Goal: Task Accomplishment & Management: Use online tool/utility

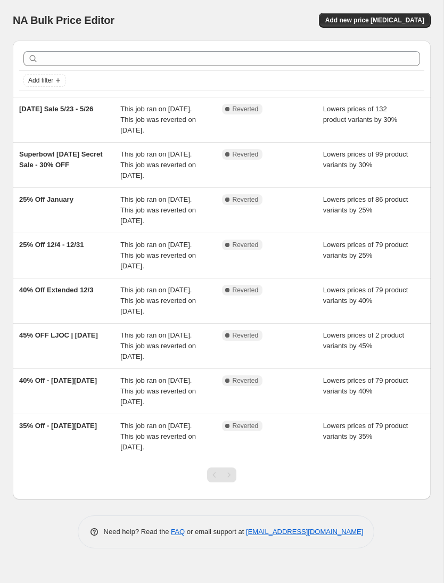
click at [385, 17] on span "Add new price [MEDICAL_DATA]" at bounding box center [374, 20] width 99 height 9
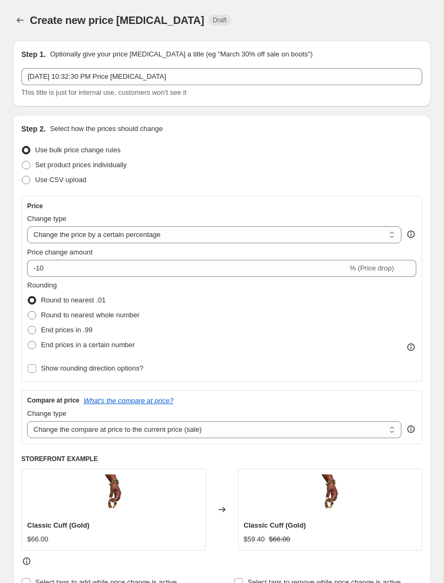
click at [194, 237] on select "Change the price to a certain amount Change the price by a certain amount Chang…" at bounding box center [214, 234] width 374 height 17
select select "to"
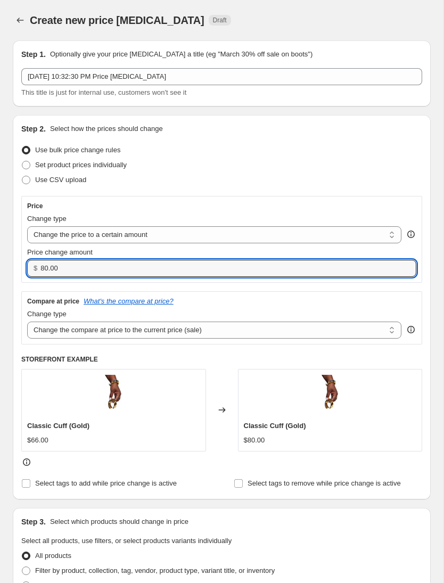
click at [95, 270] on input "80.00" at bounding box center [220, 268] width 360 height 17
type input "8"
click at [365, 310] on div "Change type" at bounding box center [214, 314] width 374 height 11
type input "20.00"
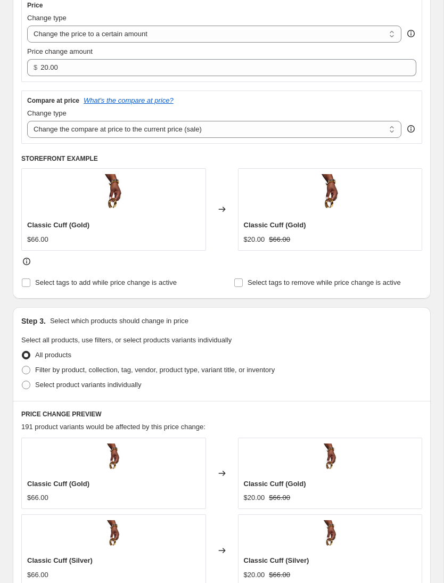
scroll to position [197, 0]
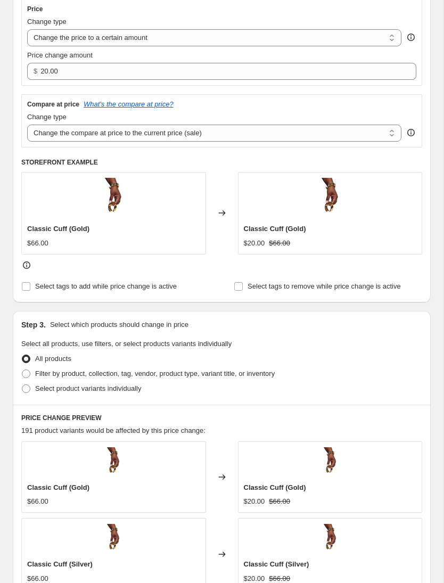
click at [113, 392] on span "Select product variants individually" at bounding box center [88, 388] width 106 height 8
click at [22, 385] on input "Select product variants individually" at bounding box center [22, 384] width 1 height 1
radio input "true"
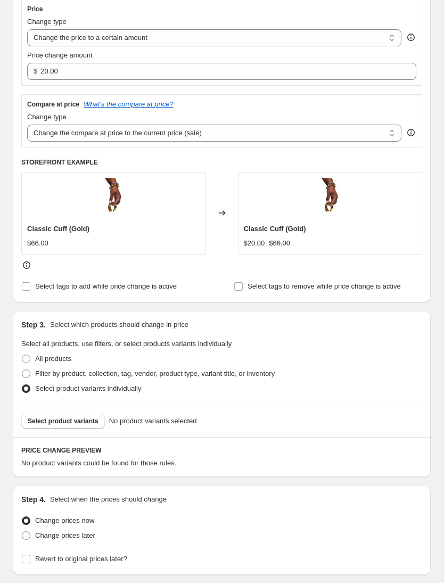
click at [82, 425] on span "Select product variants" at bounding box center [63, 421] width 71 height 9
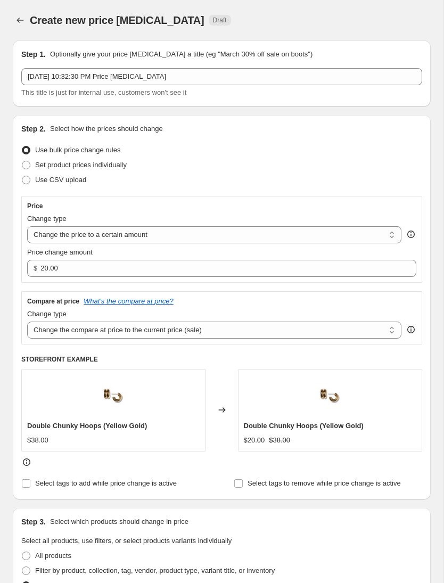
scroll to position [0, 0]
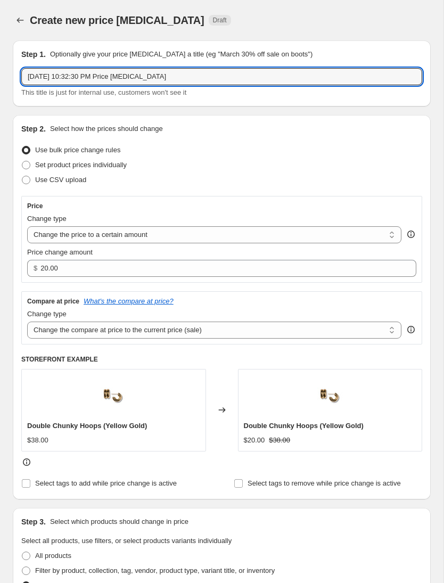
click at [261, 77] on input "[DATE] 10:32:30 PM Price [MEDICAL_DATA]" at bounding box center [221, 76] width 401 height 17
type input "Sep"
type input "$20 Tuesdays"
click at [429, 389] on div "Step 2. Select how the prices should change Use bulk price change rules Set pro…" at bounding box center [222, 307] width 418 height 384
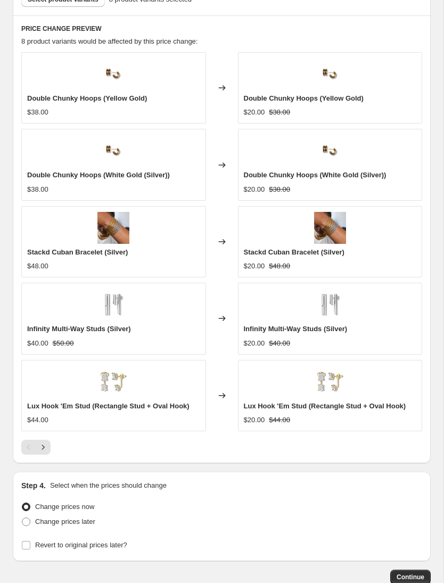
scroll to position [621, 0]
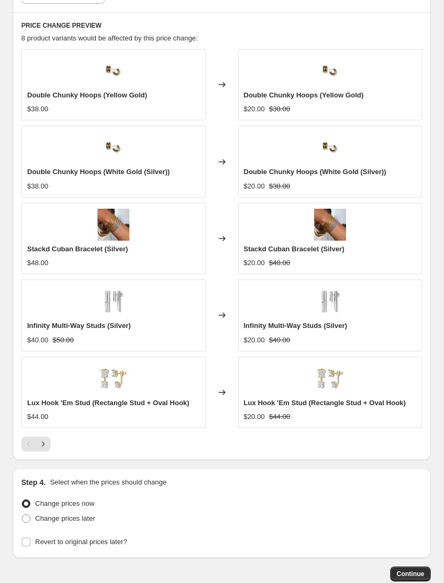
click at [45, 446] on icon "Next" at bounding box center [43, 443] width 11 height 11
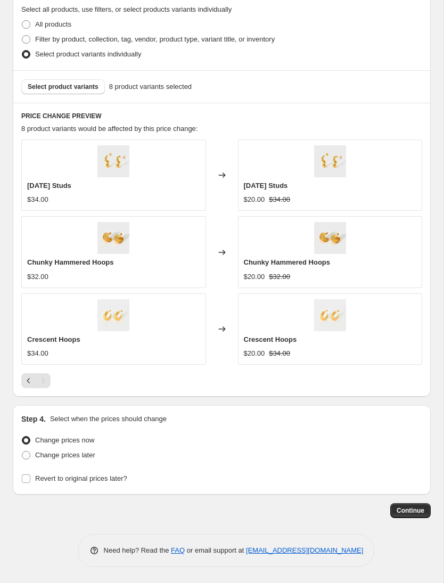
scroll to position [532, 0]
click at [406, 505] on button "Continue" at bounding box center [410, 510] width 40 height 15
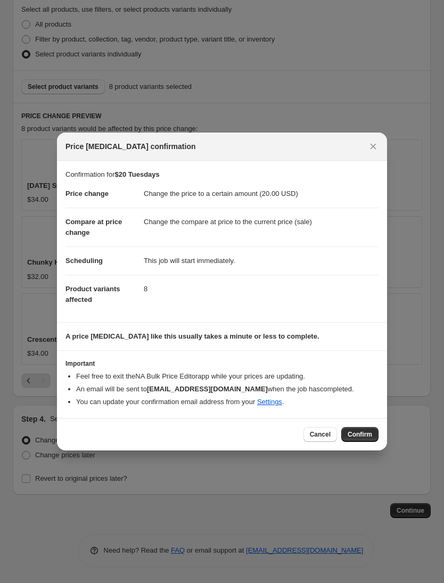
click at [313, 430] on button "Cancel" at bounding box center [320, 434] width 34 height 15
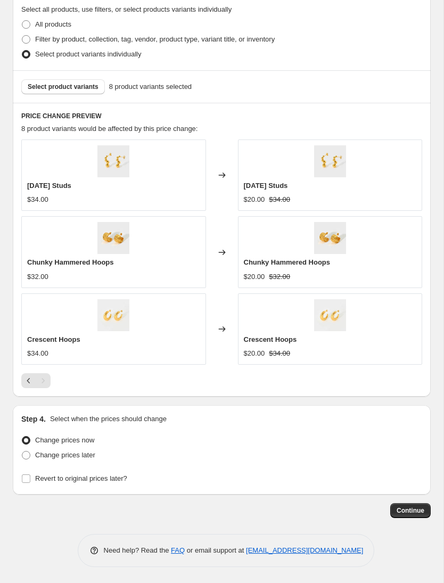
click at [76, 454] on span "Change prices later" at bounding box center [65, 455] width 60 height 8
click at [22, 451] on input "Change prices later" at bounding box center [22, 451] width 1 height 1
radio input "true"
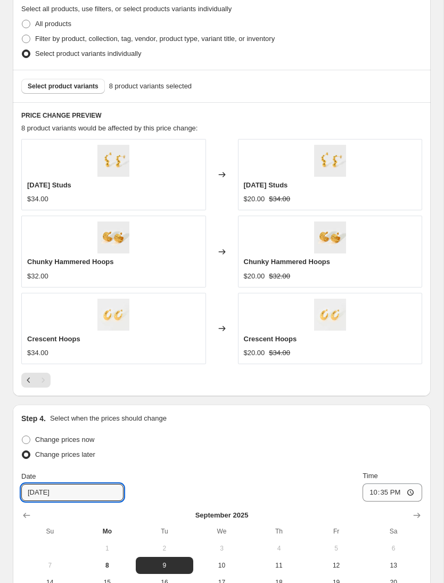
click at [75, 494] on input "[DATE]" at bounding box center [72, 492] width 102 height 17
click at [164, 572] on button "9" at bounding box center [164, 565] width 57 height 17
click at [173, 558] on button "9" at bounding box center [164, 565] width 57 height 17
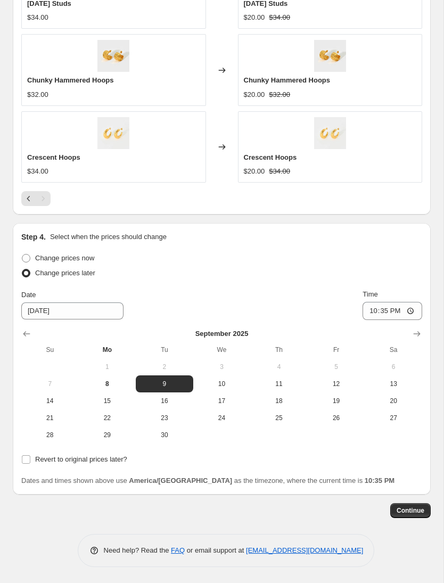
scroll to position [712, 0]
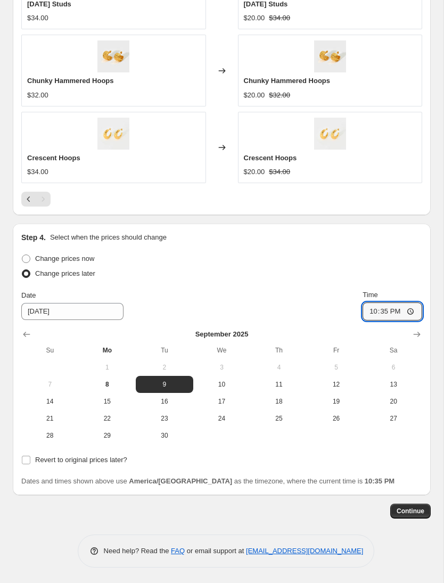
click at [406, 308] on input "22:35" at bounding box center [392, 311] width 60 height 18
type input "00:00"
click at [35, 460] on span "Revert to original prices later?" at bounding box center [81, 459] width 92 height 8
click at [30, 460] on input "Revert to original prices later?" at bounding box center [26, 459] width 9 height 9
checkbox input "true"
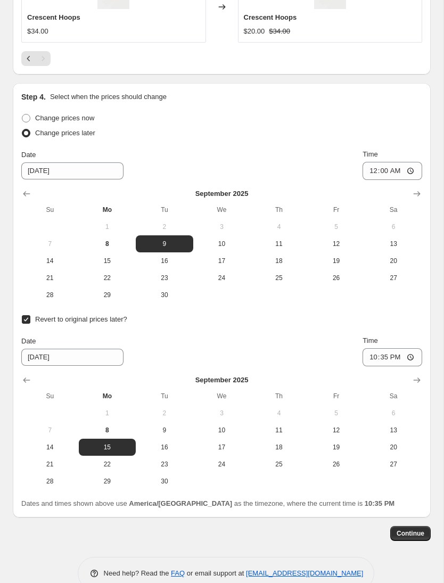
scroll to position [860, 0]
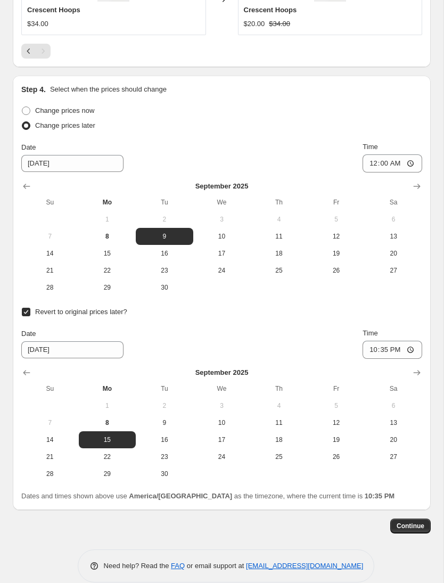
click at [173, 419] on span "9" at bounding box center [164, 422] width 49 height 9
click at [220, 425] on span "10" at bounding box center [221, 422] width 49 height 9
type input "[DATE]"
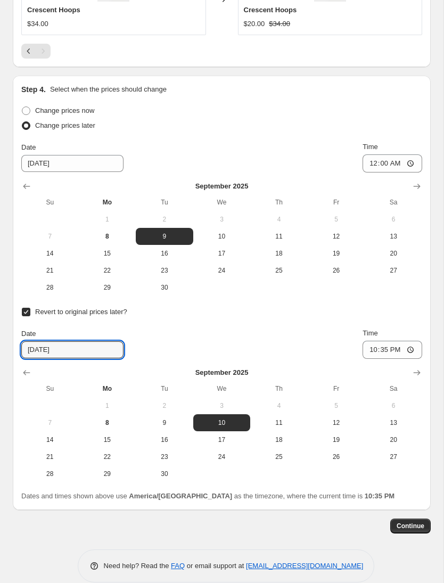
click at [96, 353] on input "[DATE]" at bounding box center [72, 349] width 102 height 17
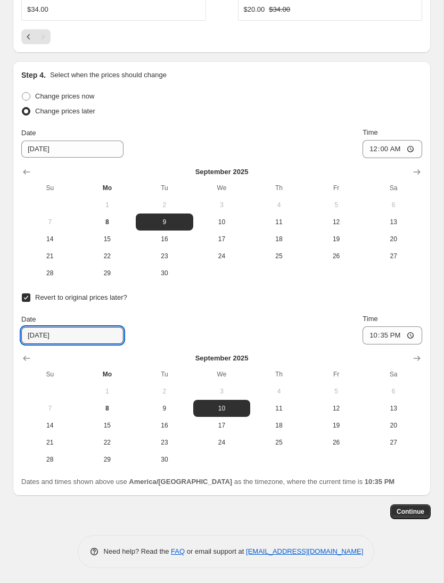
scroll to position [874, 0]
click at [377, 319] on span "Time" at bounding box center [369, 319] width 15 height 8
click at [395, 327] on input "22:35" at bounding box center [392, 336] width 60 height 18
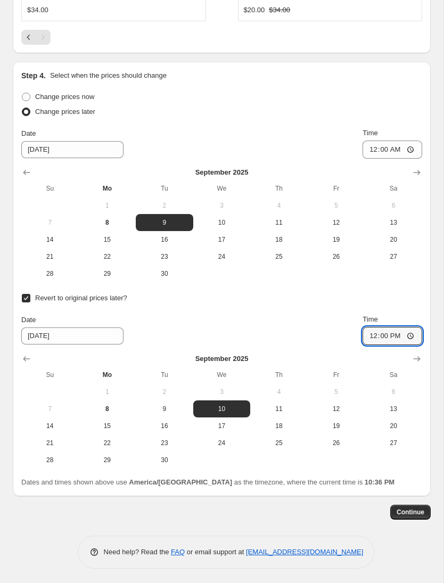
type input "00:00"
click at [401, 508] on span "Continue" at bounding box center [410, 512] width 28 height 9
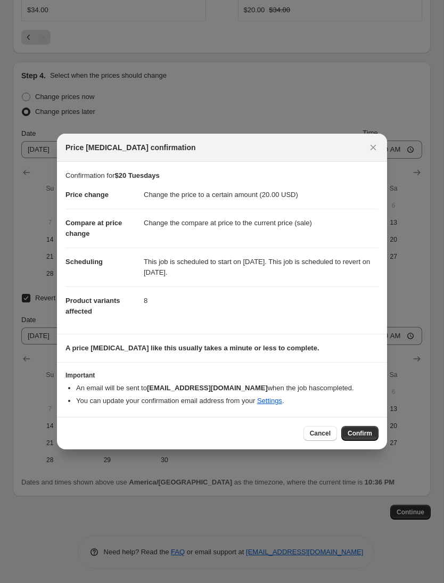
click at [373, 431] on button "Confirm" at bounding box center [359, 433] width 37 height 15
type input "$20 Tuesdays"
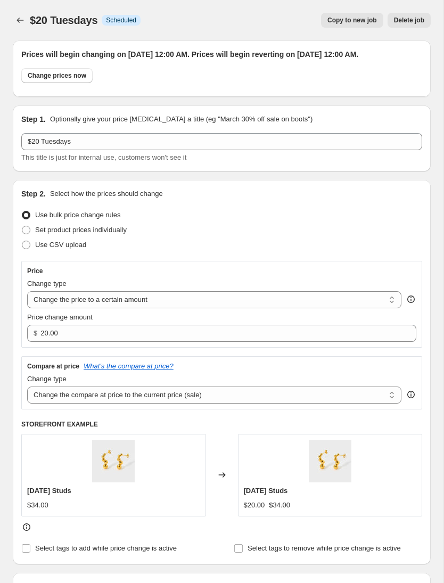
click at [35, 11] on div "$20 Tuesdays. This page is ready $20 Tuesdays Info Scheduled Copy to new job De…" at bounding box center [222, 20] width 418 height 40
click at [26, 16] on button "Price change jobs" at bounding box center [20, 20] width 15 height 15
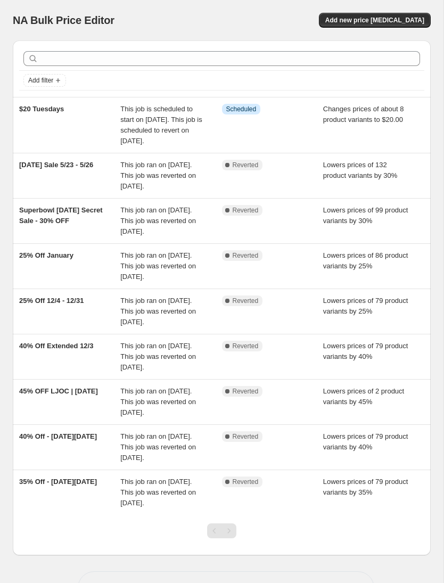
click at [393, 17] on span "Add new price [MEDICAL_DATA]" at bounding box center [374, 20] width 99 height 9
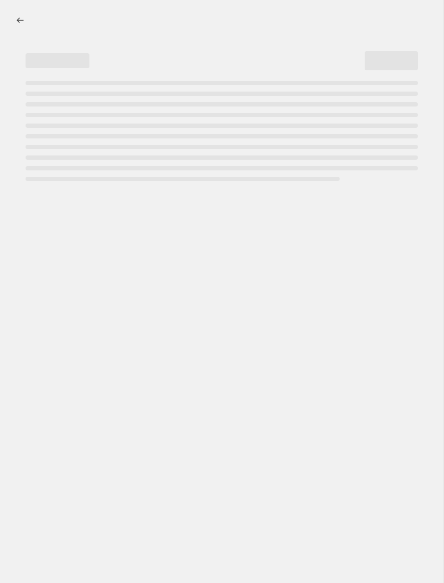
select select "percentage"
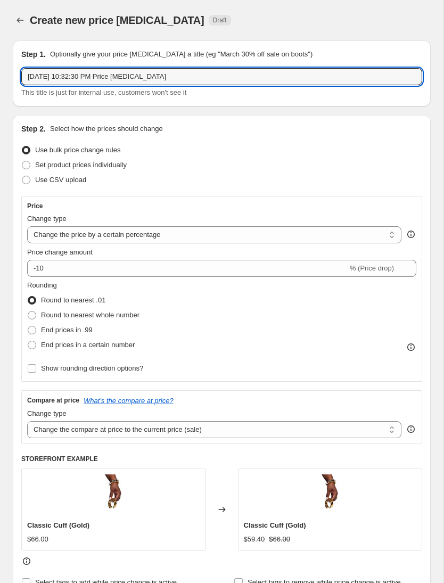
click at [196, 84] on input "[DATE] 10:32:30 PM Price [MEDICAL_DATA]" at bounding box center [221, 76] width 401 height 17
type input "Sep"
type input "$25 Tuesdays"
click at [119, 229] on select "Change the price to a certain amount Change the price by a certain amount Chang…" at bounding box center [214, 234] width 374 height 17
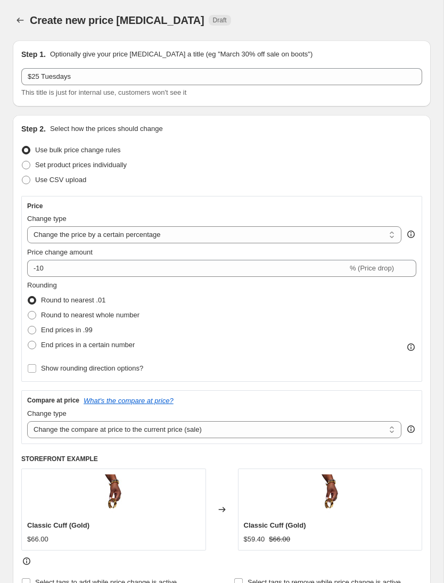
select select "to"
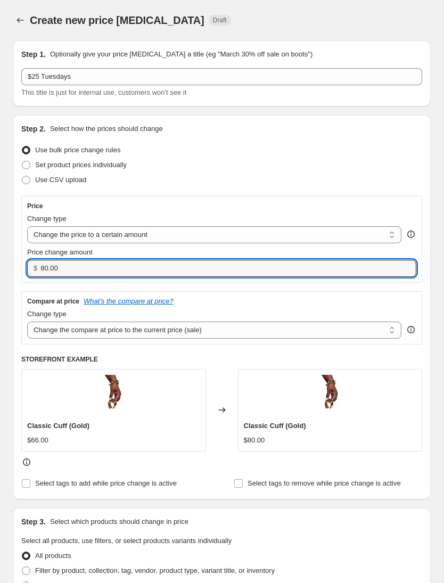
click at [204, 272] on input "80.00" at bounding box center [220, 268] width 360 height 17
type input "8"
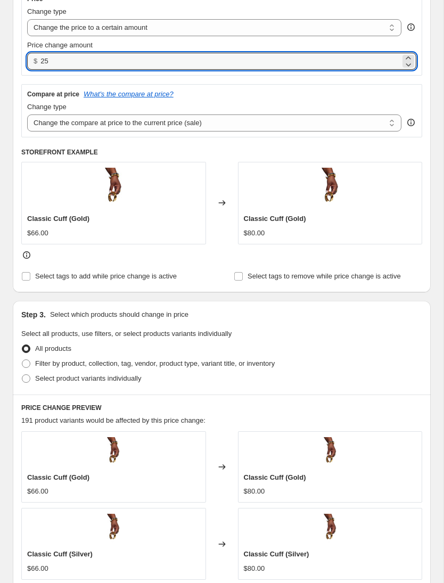
scroll to position [285, 0]
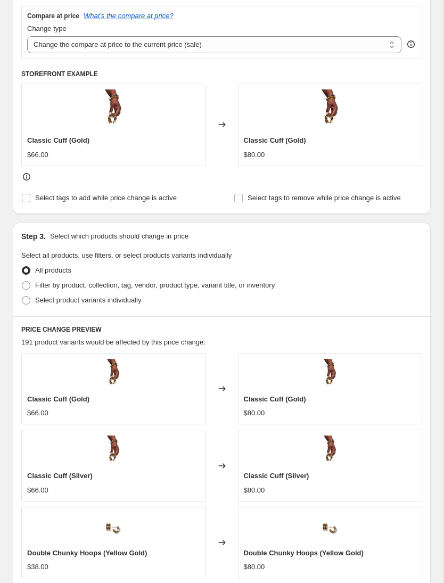
type input "25"
click at [121, 303] on span "Select product variants individually" at bounding box center [88, 300] width 106 height 8
click at [22, 296] on input "Select product variants individually" at bounding box center [22, 296] width 1 height 1
radio input "true"
type input "25.00"
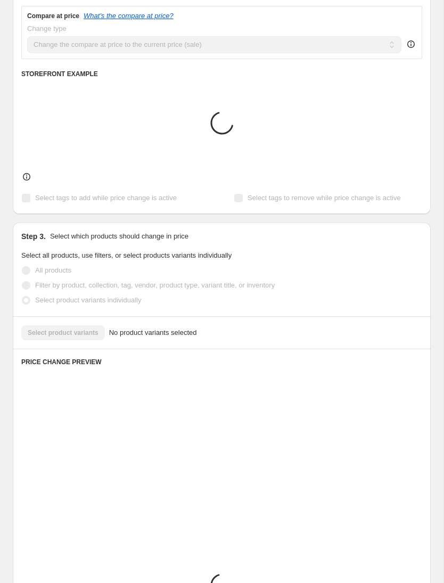
scroll to position [278, 0]
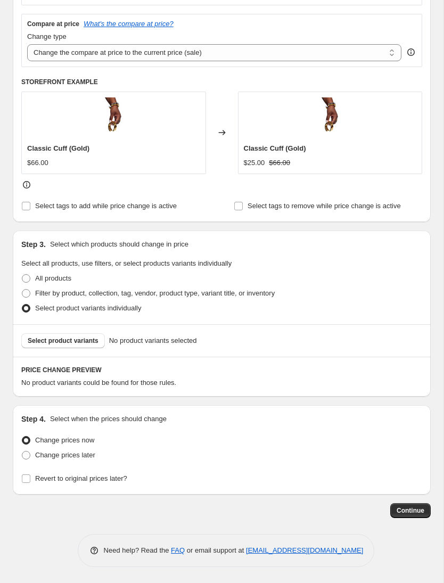
click at [62, 347] on button "Select product variants" at bounding box center [63, 340] width 84 height 15
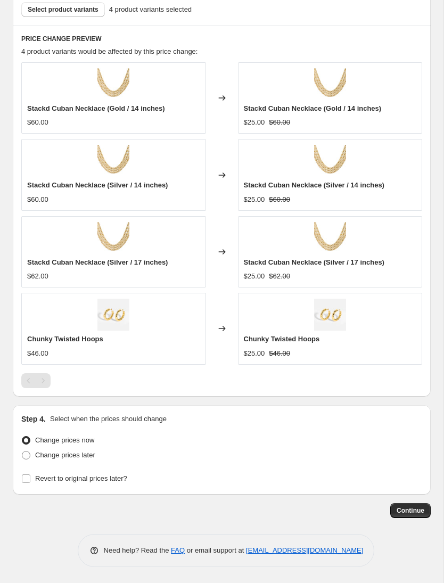
scroll to position [609, 0]
click at [54, 460] on span "Change prices later" at bounding box center [65, 455] width 60 height 11
click at [22, 451] on input "Change prices later" at bounding box center [22, 451] width 1 height 1
radio input "true"
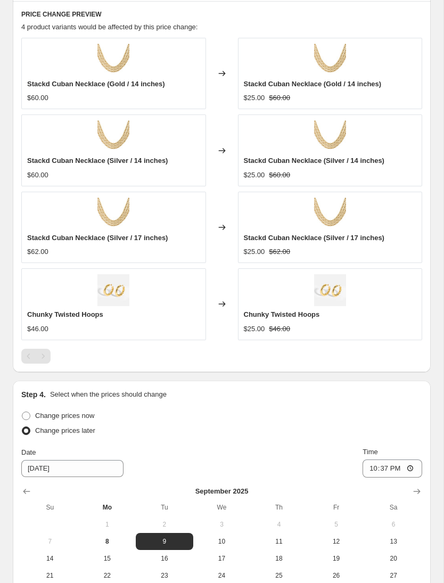
scroll to position [684, 0]
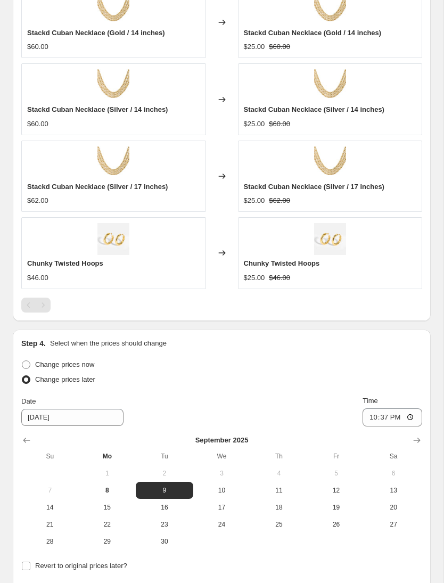
click at [167, 492] on span "9" at bounding box center [164, 490] width 49 height 9
click at [165, 486] on span "9" at bounding box center [164, 490] width 49 height 9
click at [94, 418] on input "[DATE]" at bounding box center [72, 417] width 102 height 17
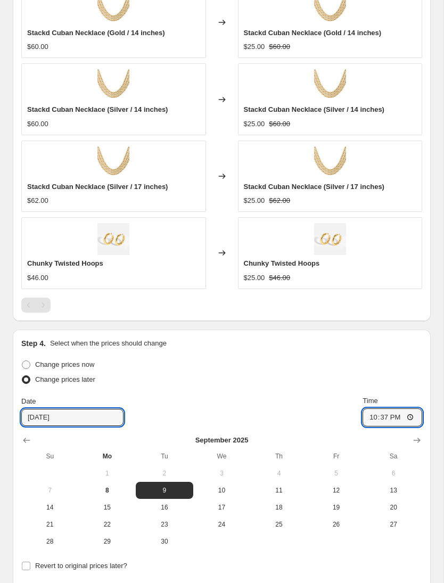
click at [395, 412] on input "22:37" at bounding box center [392, 417] width 60 height 18
type input "00:00"
click at [220, 490] on span "10" at bounding box center [221, 490] width 49 height 9
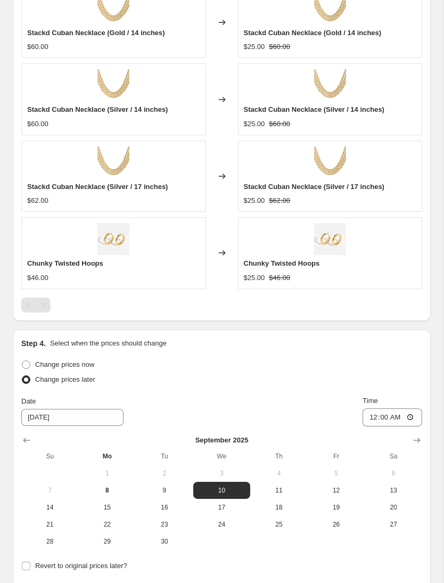
click at [163, 486] on span "9" at bounding box center [164, 490] width 49 height 9
type input "[DATE]"
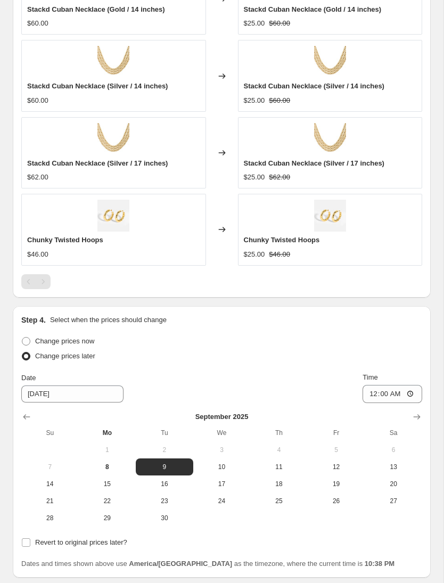
scroll to position [726, 0]
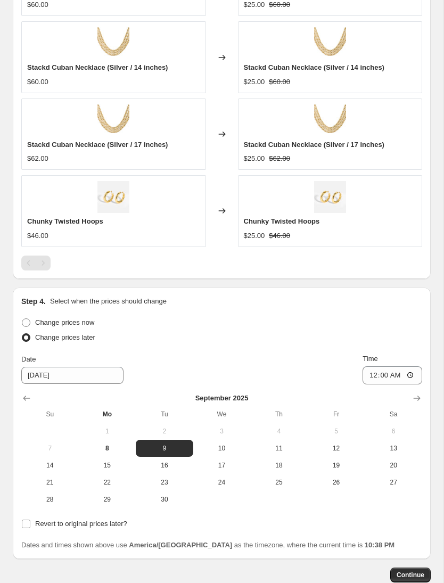
click at [29, 526] on input "Revert to original prices later?" at bounding box center [26, 523] width 9 height 9
checkbox input "true"
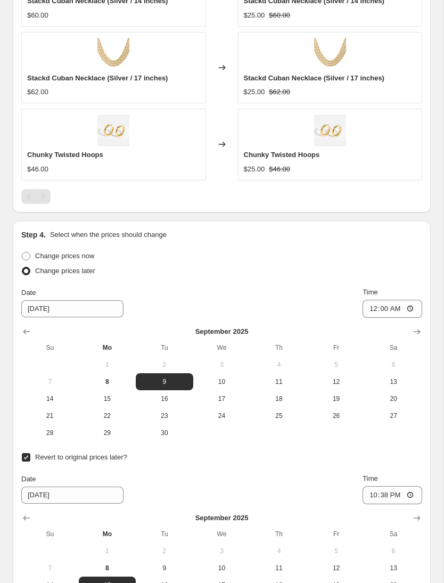
scroll to position [800, 0]
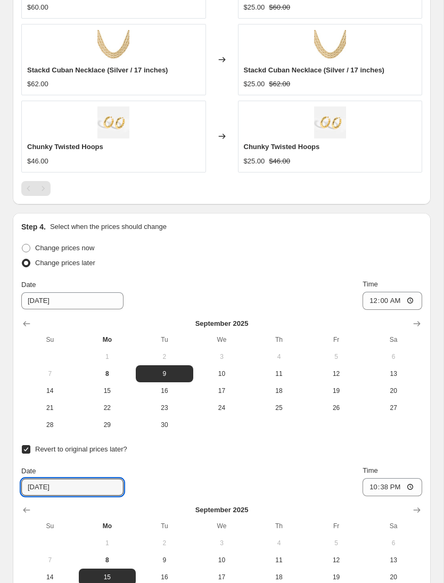
click at [90, 480] on input "[DATE]" at bounding box center [72, 486] width 102 height 17
click at [225, 558] on span "10" at bounding box center [221, 559] width 49 height 9
type input "[DATE]"
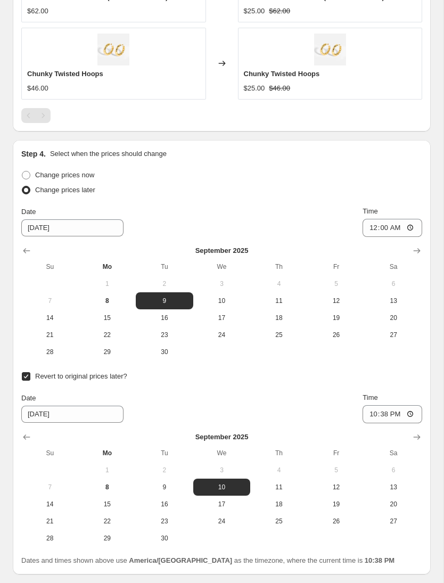
scroll to position [886, 0]
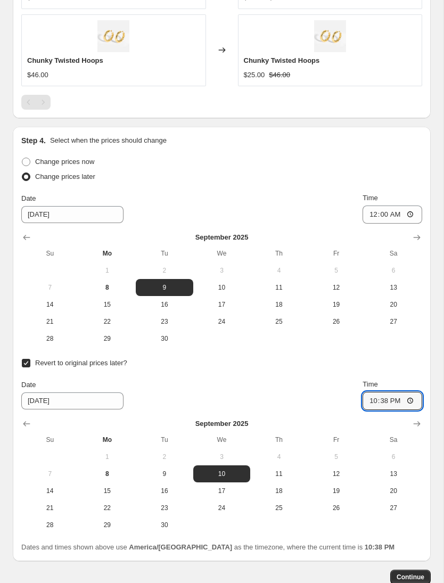
click at [408, 392] on input "22:38" at bounding box center [392, 401] width 60 height 18
type input "00:00"
click at [396, 571] on button "Continue" at bounding box center [410, 576] width 40 height 15
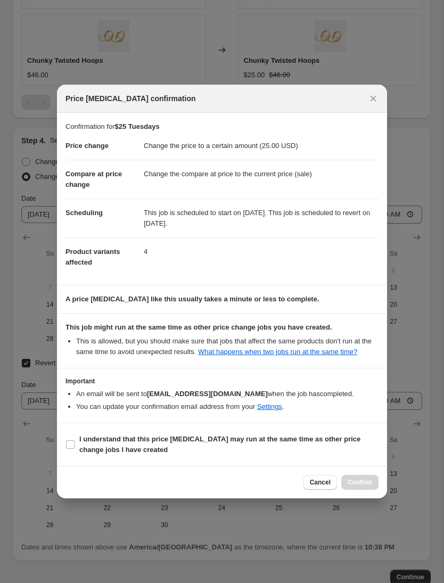
click at [90, 443] on b "I understand that this price [MEDICAL_DATA] may run at the same time as other p…" at bounding box center [219, 444] width 281 height 19
click at [74, 443] on input "I understand that this price [MEDICAL_DATA] may run at the same time as other p…" at bounding box center [70, 444] width 9 height 9
checkbox input "true"
click at [362, 486] on span "Confirm" at bounding box center [359, 482] width 24 height 9
type input "$25 Tuesdays"
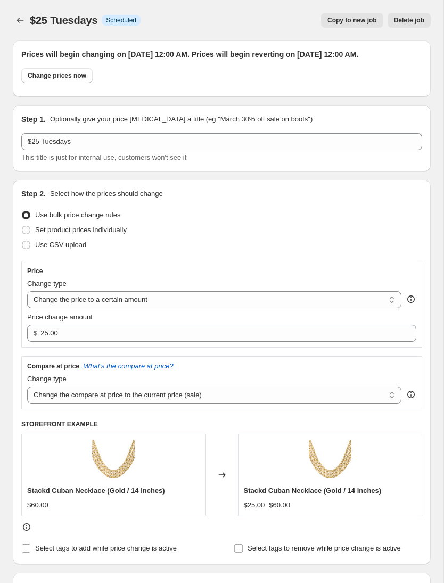
click at [26, 16] on button "Price change jobs" at bounding box center [20, 20] width 15 height 15
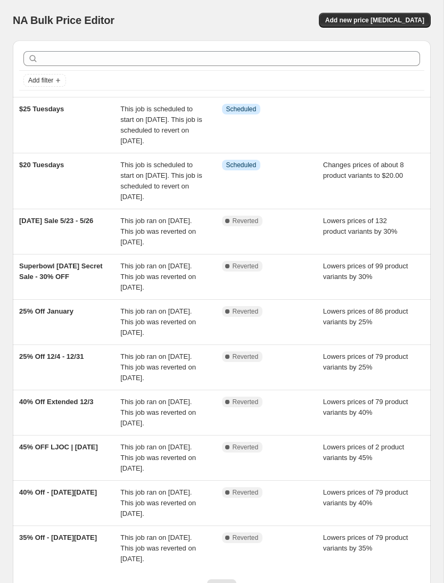
click at [156, 99] on div "$25 Tuesdays This job is scheduled to start on [DATE]. This job is scheduled to…" at bounding box center [222, 124] width 418 height 55
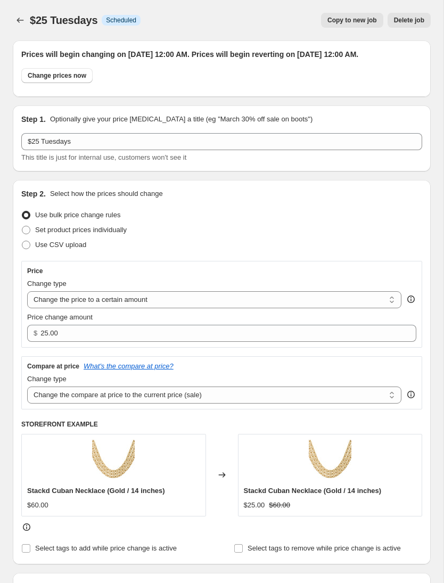
scroll to position [-1, 0]
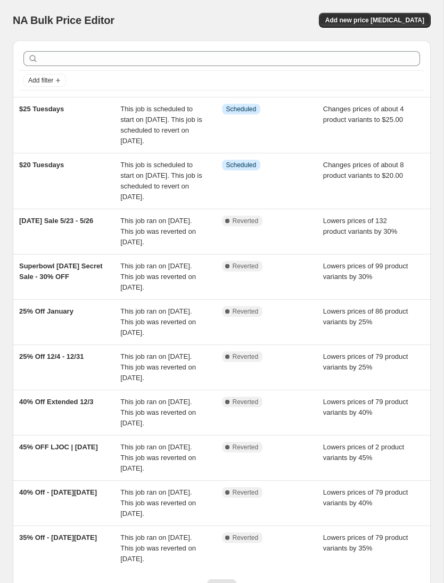
click at [403, 19] on span "Add new price [MEDICAL_DATA]" at bounding box center [374, 20] width 99 height 9
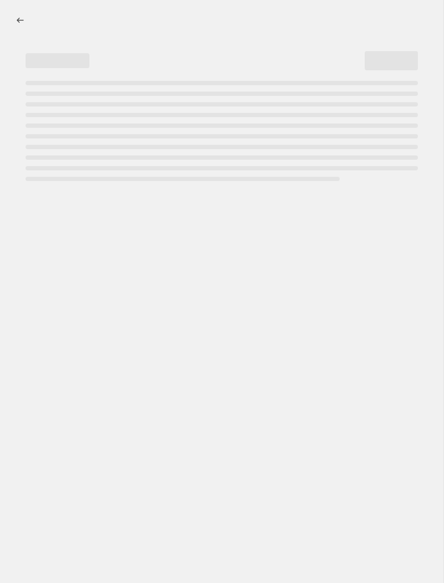
select select "percentage"
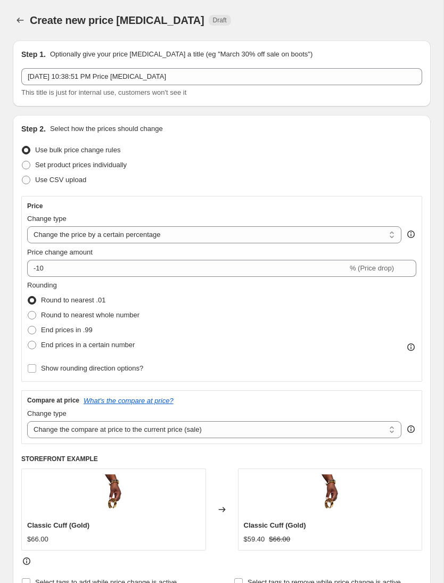
click at [177, 228] on select "Change the price to a certain amount Change the price by a certain amount Chang…" at bounding box center [214, 234] width 374 height 17
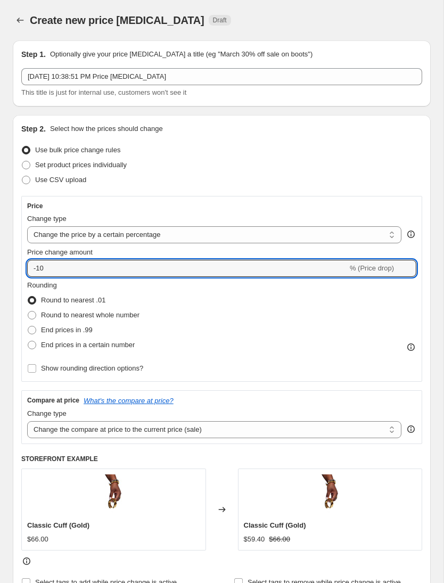
click at [127, 263] on input "-10" at bounding box center [187, 268] width 320 height 17
type input "-1"
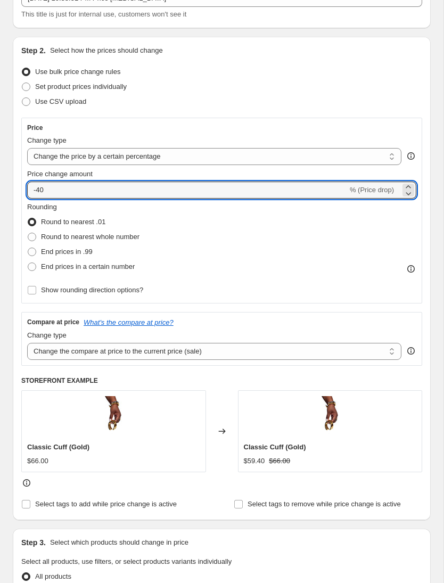
scroll to position [87, 0]
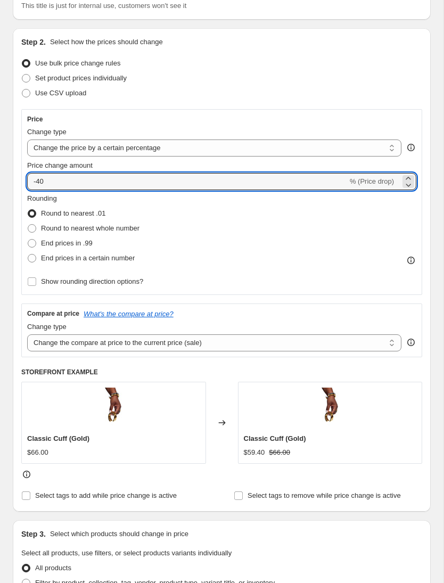
type input "-40"
click at [107, 228] on span "Round to nearest whole number" at bounding box center [90, 228] width 98 height 8
click at [28, 225] on input "Round to nearest whole number" at bounding box center [28, 224] width 1 height 1
radio input "true"
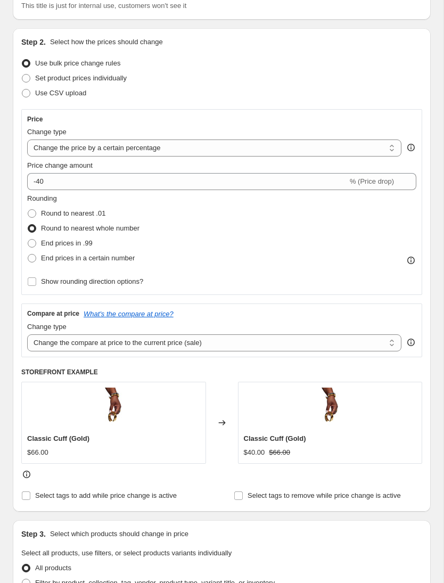
click at [39, 507] on div "Step 2. Select how the prices should change Use bulk price change rules Set pro…" at bounding box center [222, 269] width 418 height 483
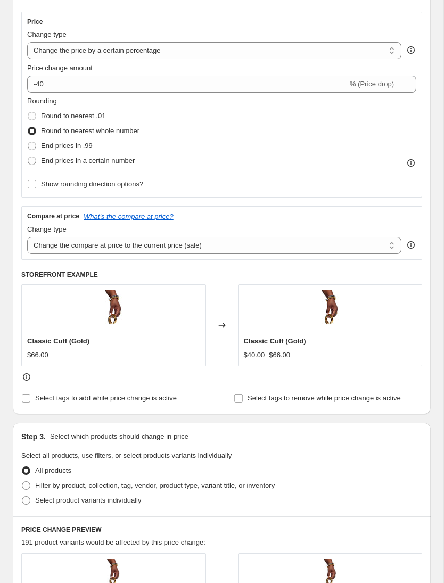
scroll to position [195, 0]
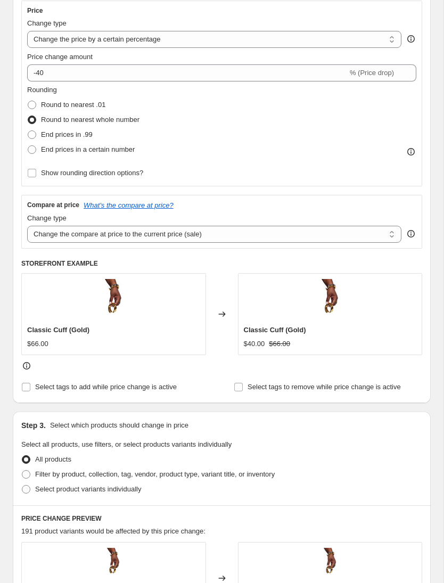
click at [46, 503] on div "Step 3. Select which products should change in price Select all products, use f…" at bounding box center [222, 458] width 418 height 94
click at [83, 486] on span "Select product variants individually" at bounding box center [88, 489] width 106 height 8
click at [22, 485] on input "Select product variants individually" at bounding box center [22, 485] width 1 height 1
radio input "true"
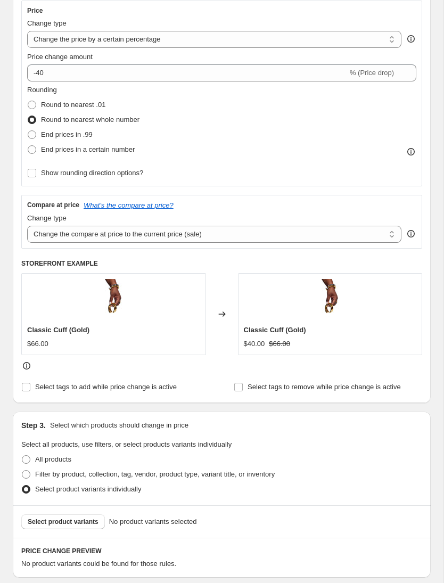
scroll to position [196, 0]
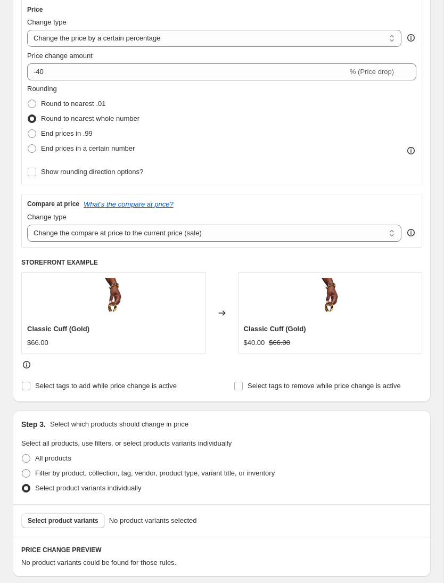
click at [88, 518] on span "Select product variants" at bounding box center [63, 520] width 71 height 9
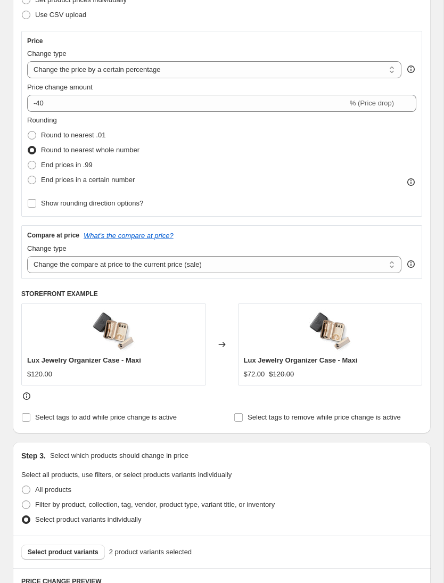
scroll to position [160, 0]
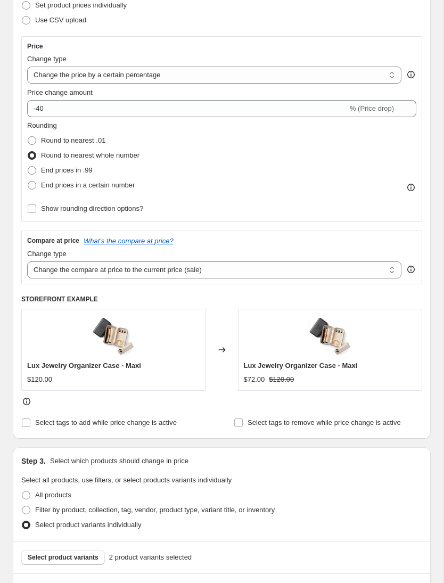
click at [46, 277] on select "Change the compare at price to the current price (sale) Change the compare at p…" at bounding box center [214, 269] width 374 height 17
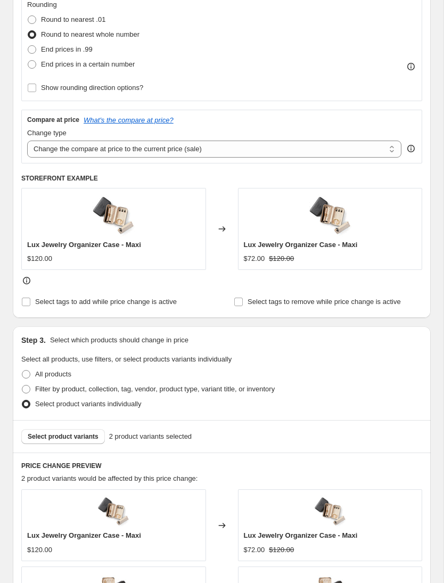
scroll to position [283, 0]
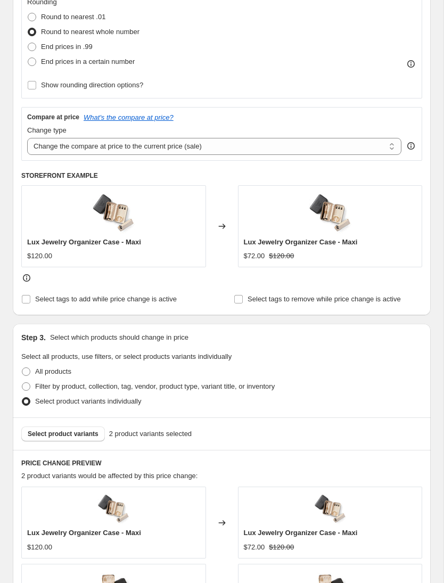
click at [56, 436] on span "Select product variants" at bounding box center [63, 433] width 71 height 9
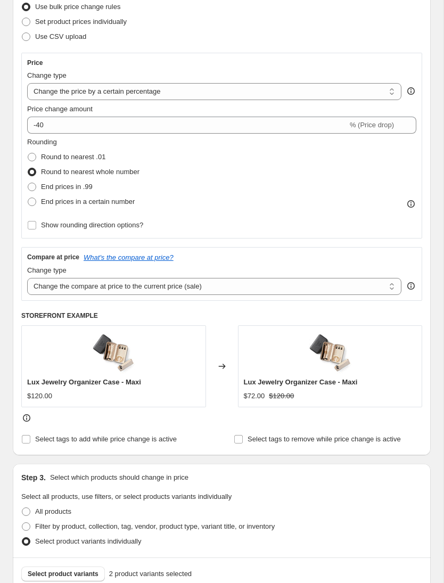
scroll to position [140, 0]
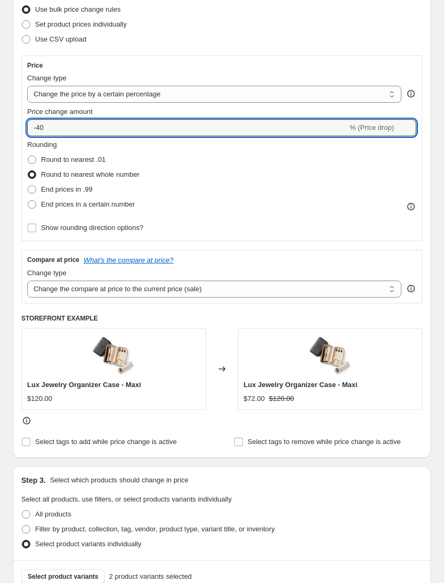
click at [295, 135] on input "-40" at bounding box center [187, 127] width 320 height 17
type input "-4"
type input "-50"
click at [431, 393] on div "Create new price change job. This page is ready Create new price change job Dra…" at bounding box center [221, 428] width 443 height 1136
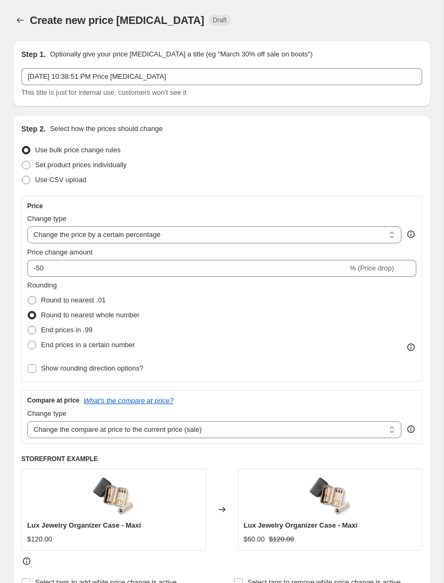
scroll to position [0, 0]
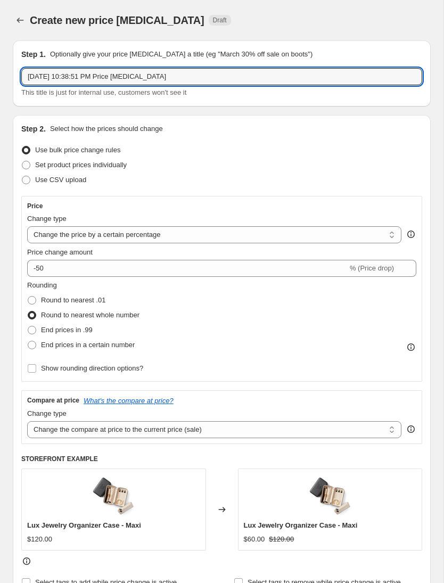
click at [314, 84] on input "Sep 8, 2025 at 10:38:51 PM Price change job" at bounding box center [221, 76] width 401 height 17
type input "Sep"
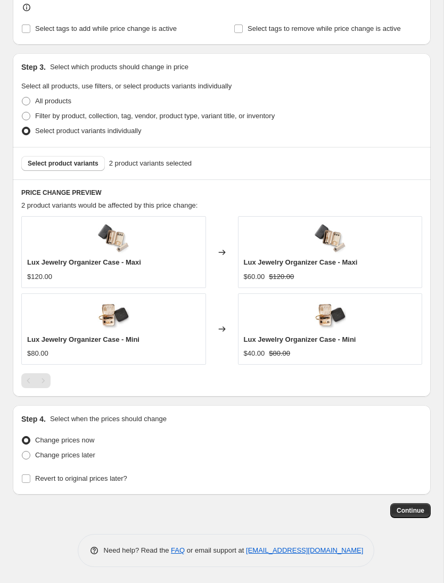
scroll to position [554, 0]
type input "LJOC"
click at [431, 395] on div "Create new price change job. This page is ready Create new price change job Dra…" at bounding box center [221, 15] width 443 height 1136
click at [58, 456] on span "Change prices later" at bounding box center [65, 455] width 60 height 8
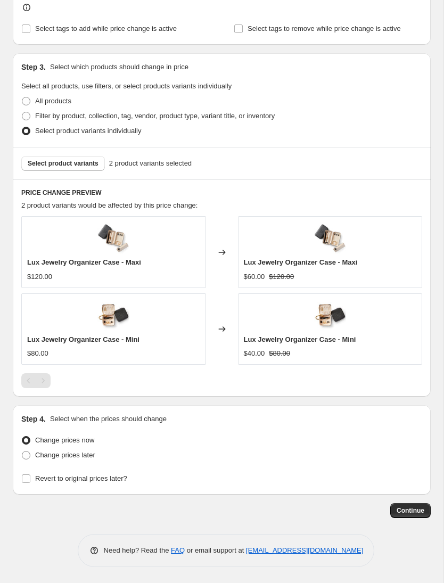
click at [22, 451] on input "Change prices later" at bounding box center [22, 451] width 1 height 1
radio input "true"
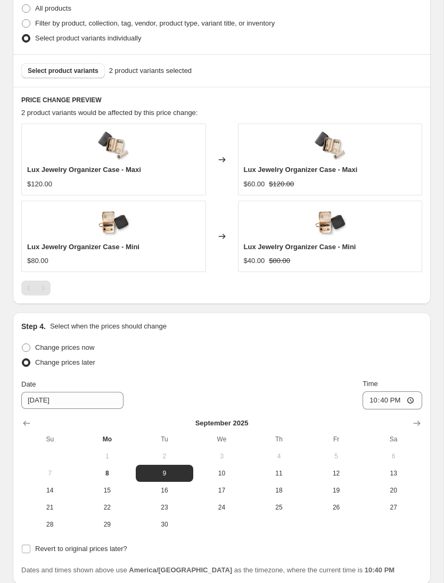
scroll to position [649, 0]
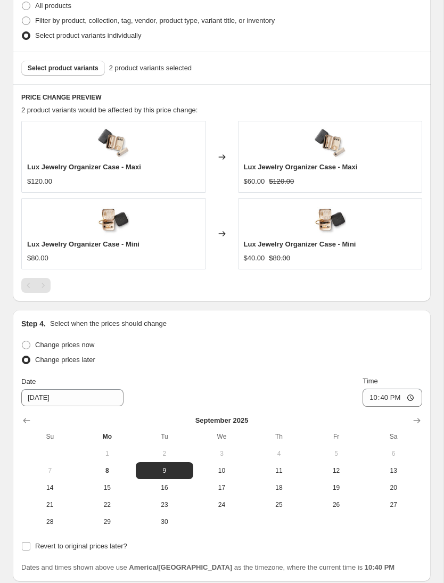
click at [158, 469] on span "9" at bounding box center [164, 470] width 49 height 9
click at [167, 469] on span "9" at bounding box center [164, 470] width 49 height 9
click at [172, 467] on span "9" at bounding box center [164, 470] width 49 height 9
click at [160, 464] on button "9" at bounding box center [164, 470] width 57 height 17
click at [154, 463] on button "9" at bounding box center [164, 470] width 57 height 17
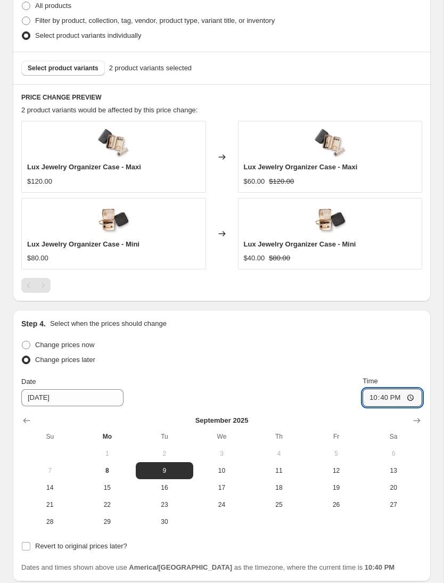
click at [401, 396] on input "22:40" at bounding box center [392, 397] width 60 height 18
type input "00:00"
click at [29, 547] on input "Revert to original prices later?" at bounding box center [26, 546] width 9 height 9
checkbox input "true"
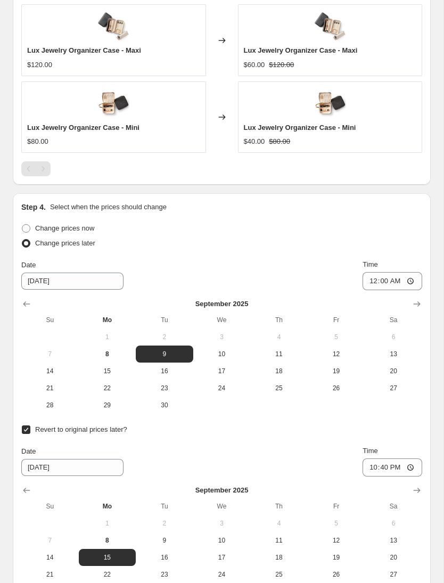
scroll to position [765, 0]
click at [226, 536] on span "10" at bounding box center [221, 540] width 49 height 9
type input "[DATE]"
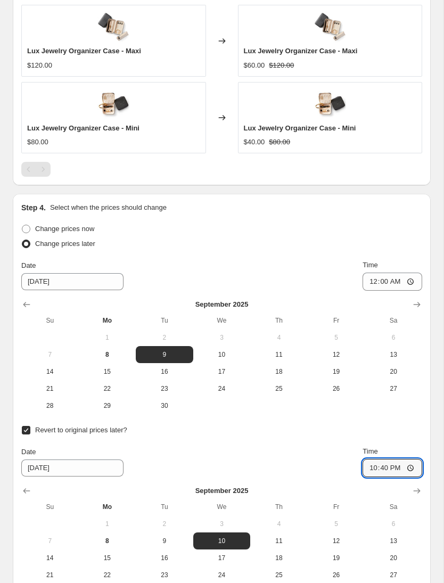
click at [396, 465] on input "22:40" at bounding box center [392, 468] width 60 height 18
type input "00:00"
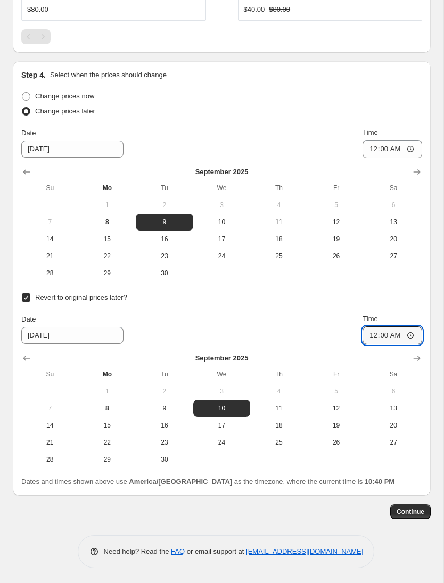
scroll to position [896, 0]
click at [420, 504] on button "Continue" at bounding box center [410, 511] width 40 height 15
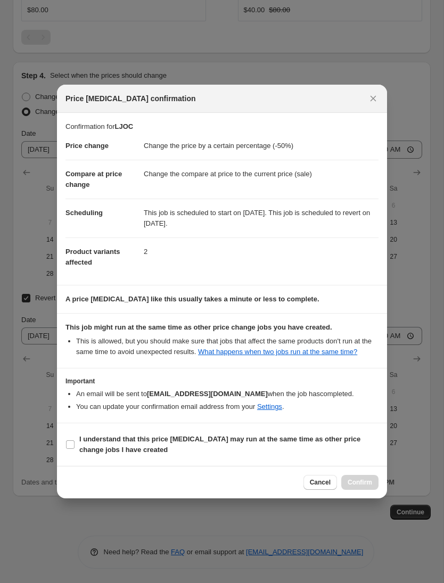
click at [143, 451] on b "I understand that this price [MEDICAL_DATA] may run at the same time as other p…" at bounding box center [219, 444] width 281 height 19
click at [74, 449] on input "I understand that this price [MEDICAL_DATA] may run at the same time as other p…" at bounding box center [70, 444] width 9 height 9
checkbox input "true"
click at [357, 484] on span "Confirm" at bounding box center [359, 482] width 24 height 9
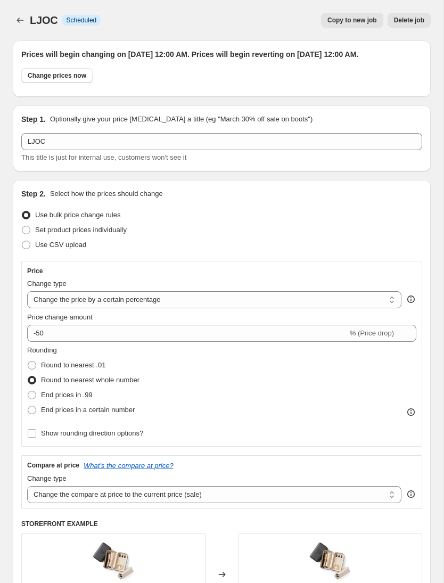
click at [29, 13] on div at bounding box center [21, 20] width 17 height 15
click at [19, 21] on icon "Price change jobs" at bounding box center [20, 20] width 11 height 11
